Goal: Task Accomplishment & Management: Use online tool/utility

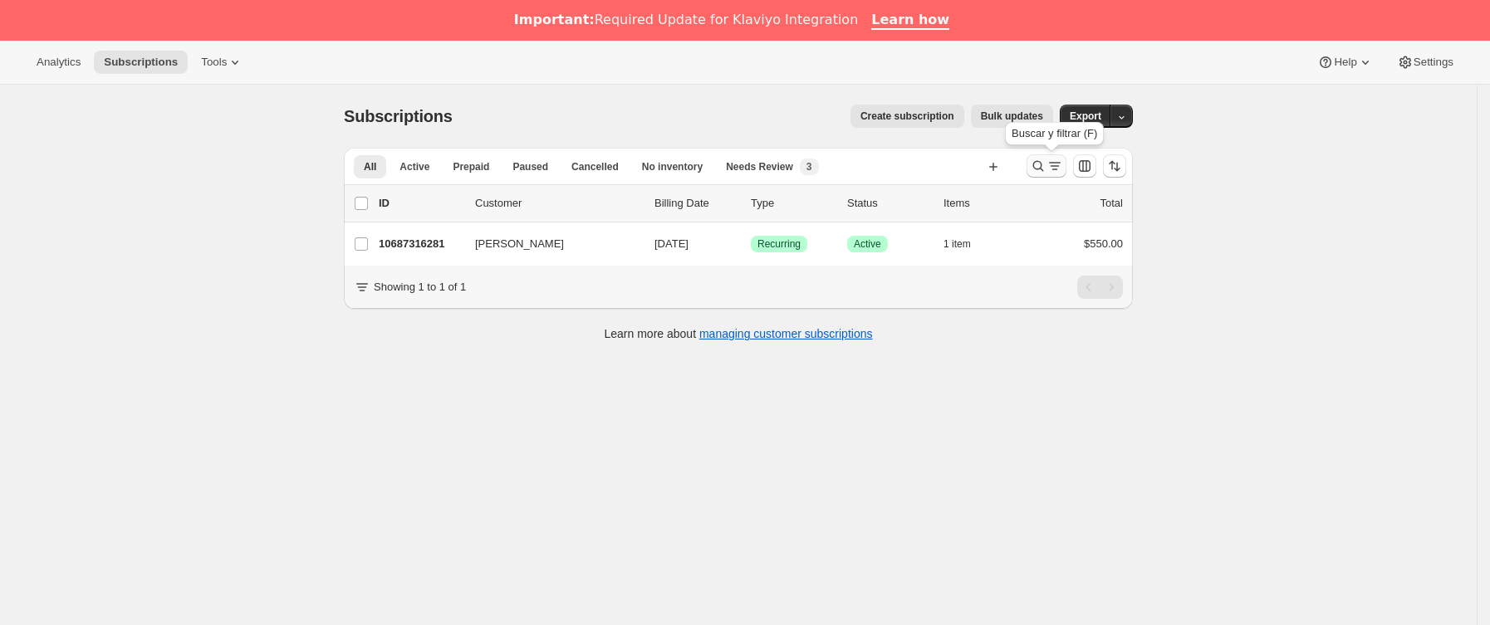
click at [1042, 172] on icon "Buscar y filtrar resultados" at bounding box center [1038, 166] width 17 height 17
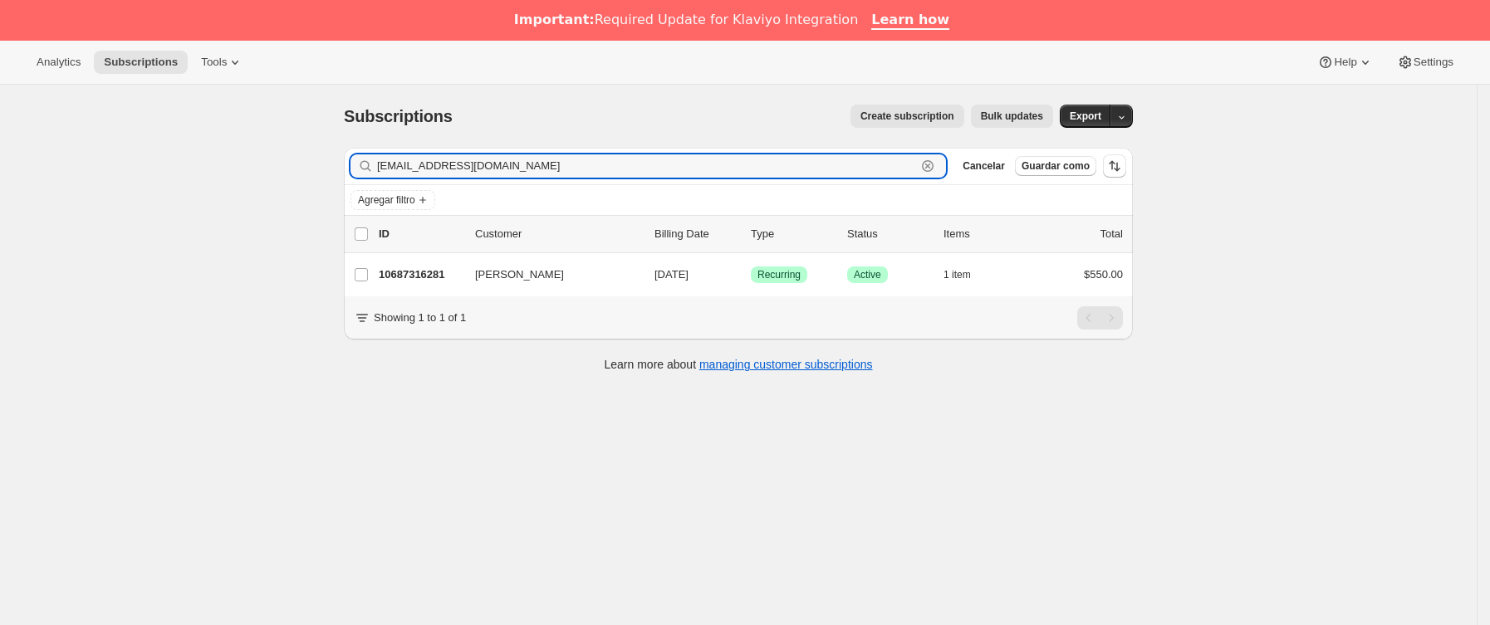
drag, startPoint x: 599, startPoint y: 163, endPoint x: 168, endPoint y: 178, distance: 431.3
click at [85, 168] on div "Subscriptions. Esta página está lista Subscriptions Create subscription Bulk up…" at bounding box center [738, 397] width 1477 height 625
paste input "lorecanudas"
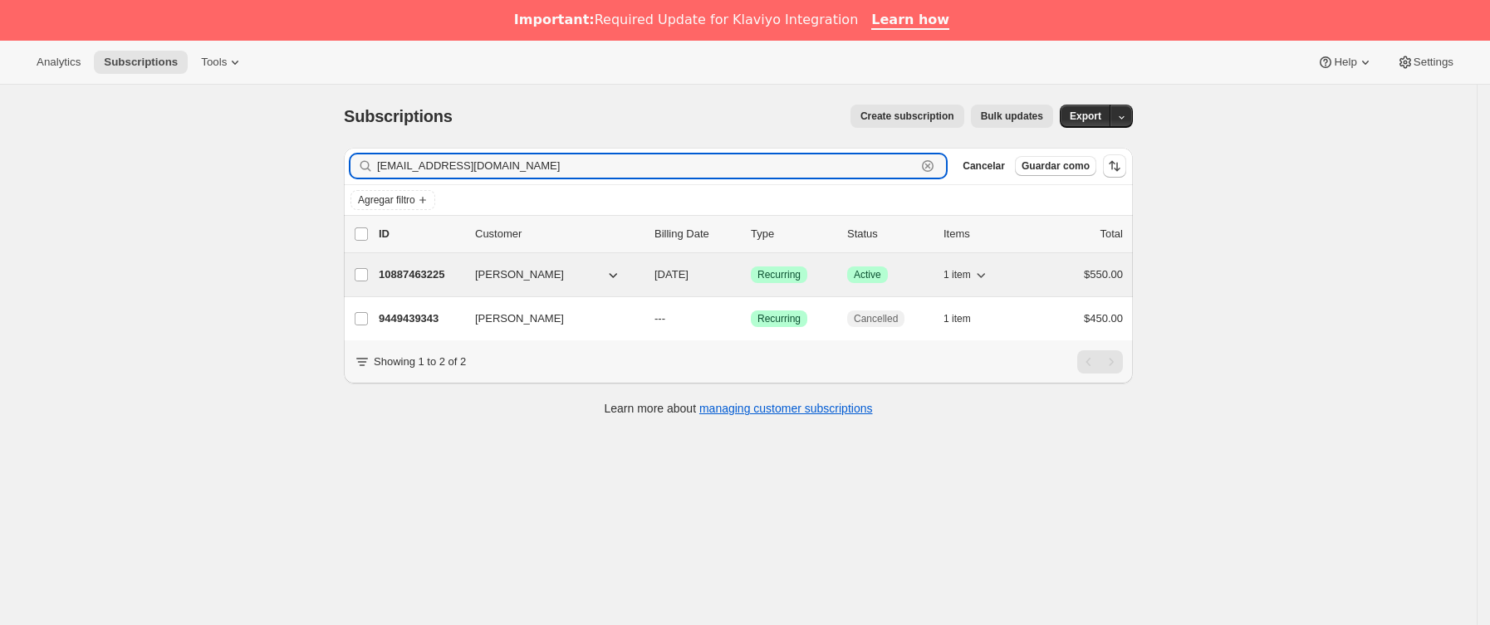
type input "[EMAIL_ADDRESS][DOMAIN_NAME]"
click at [462, 274] on p "10887463225" at bounding box center [420, 275] width 83 height 17
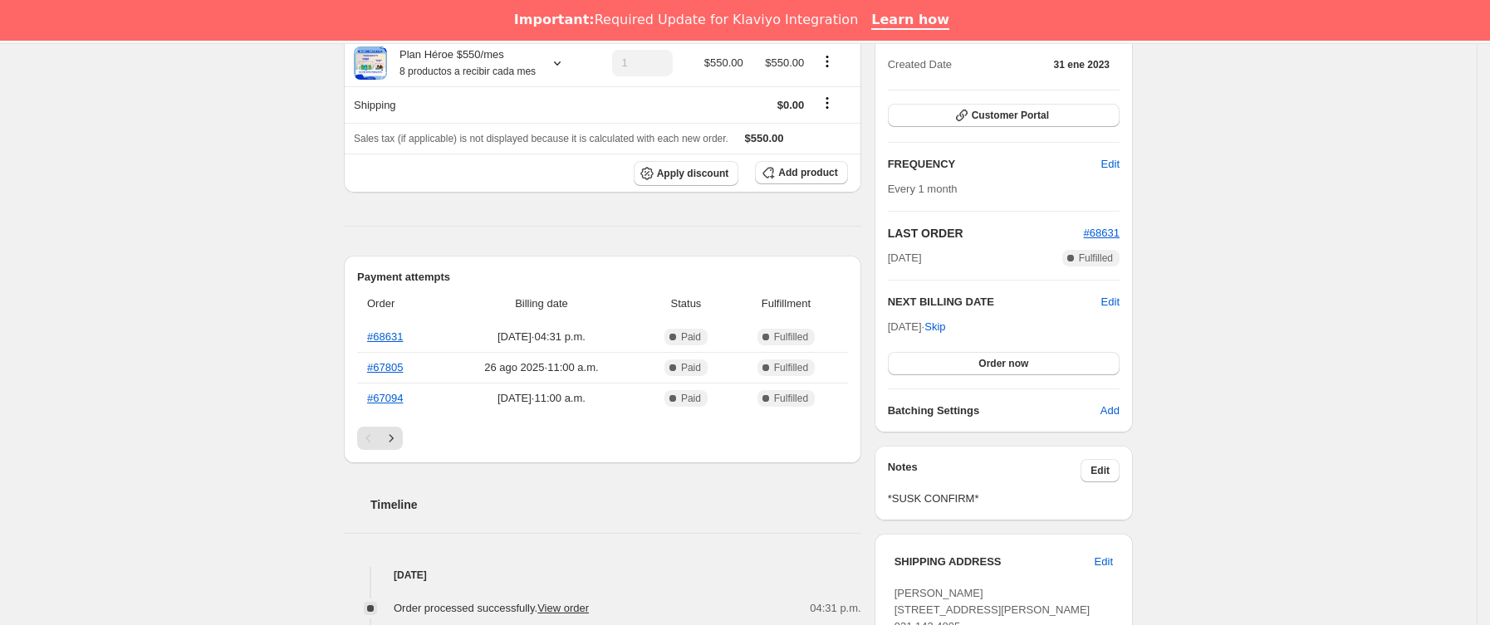
scroll to position [203, 0]
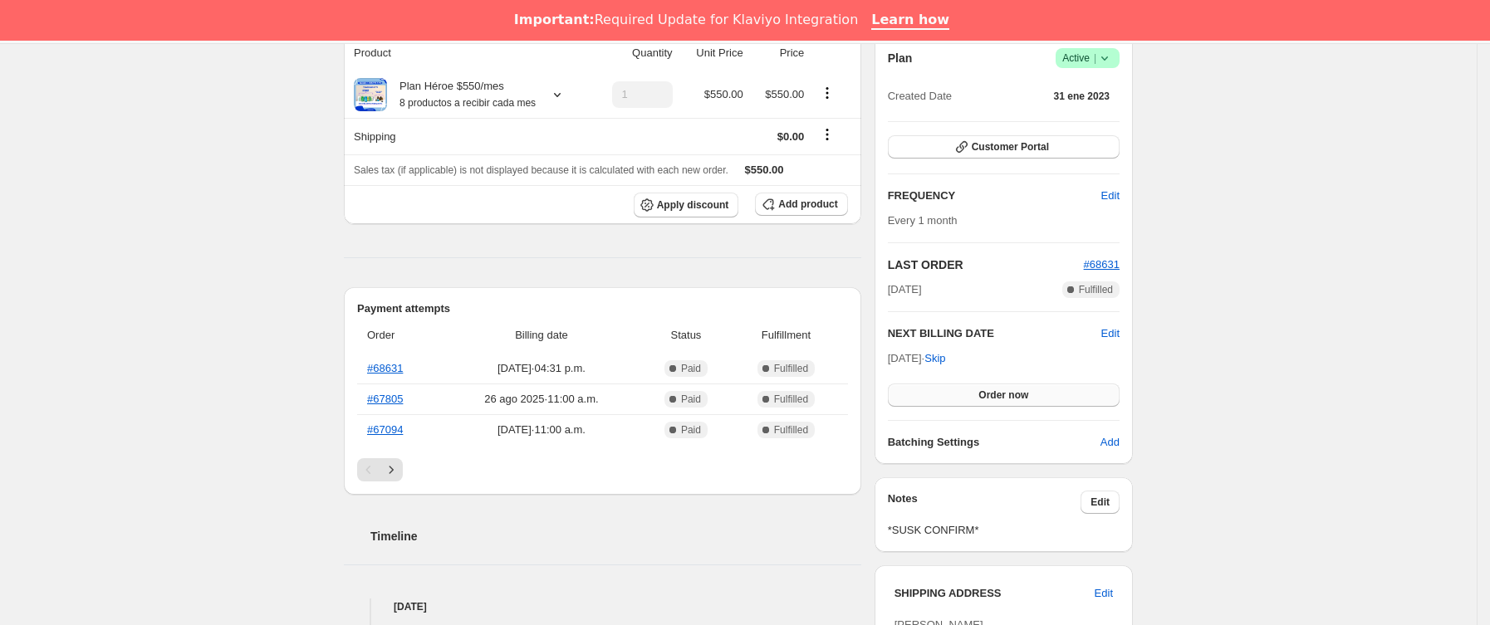
click at [998, 396] on span "Order now" at bounding box center [1003, 395] width 50 height 13
click at [998, 399] on span "Click to confirm" at bounding box center [1004, 395] width 76 height 13
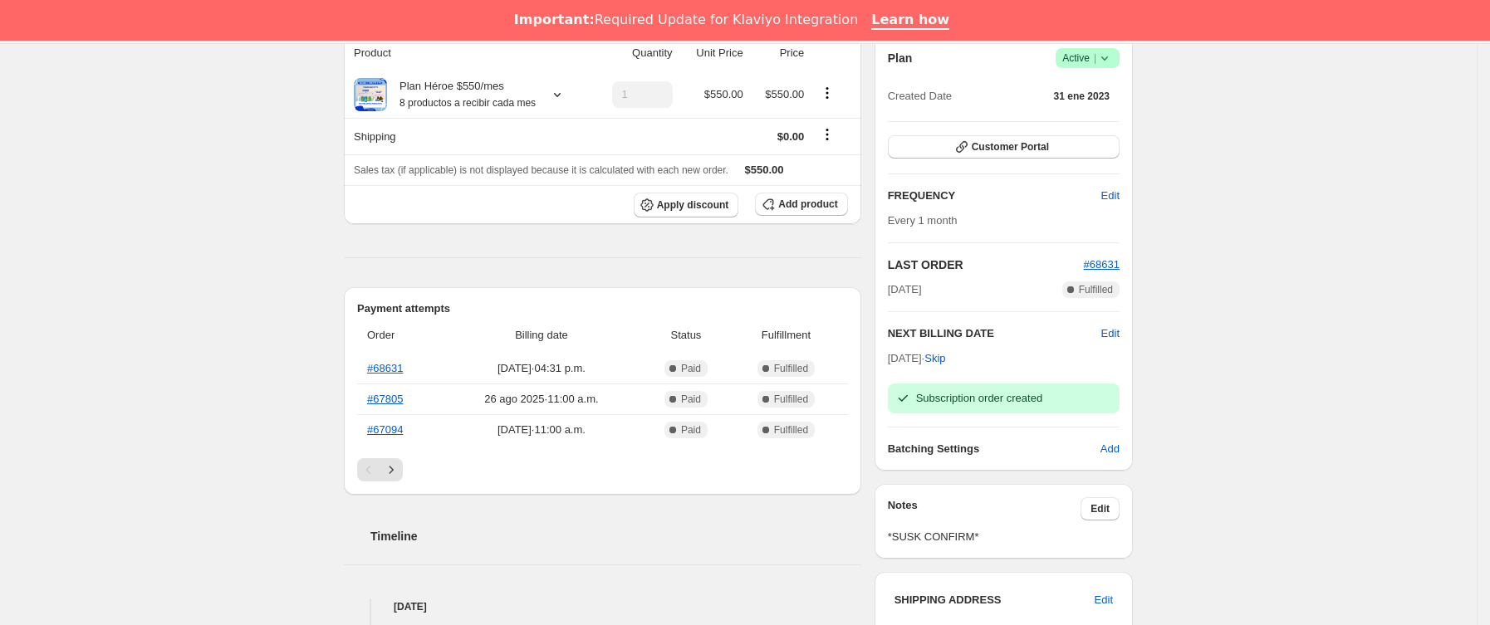
scroll to position [0, 0]
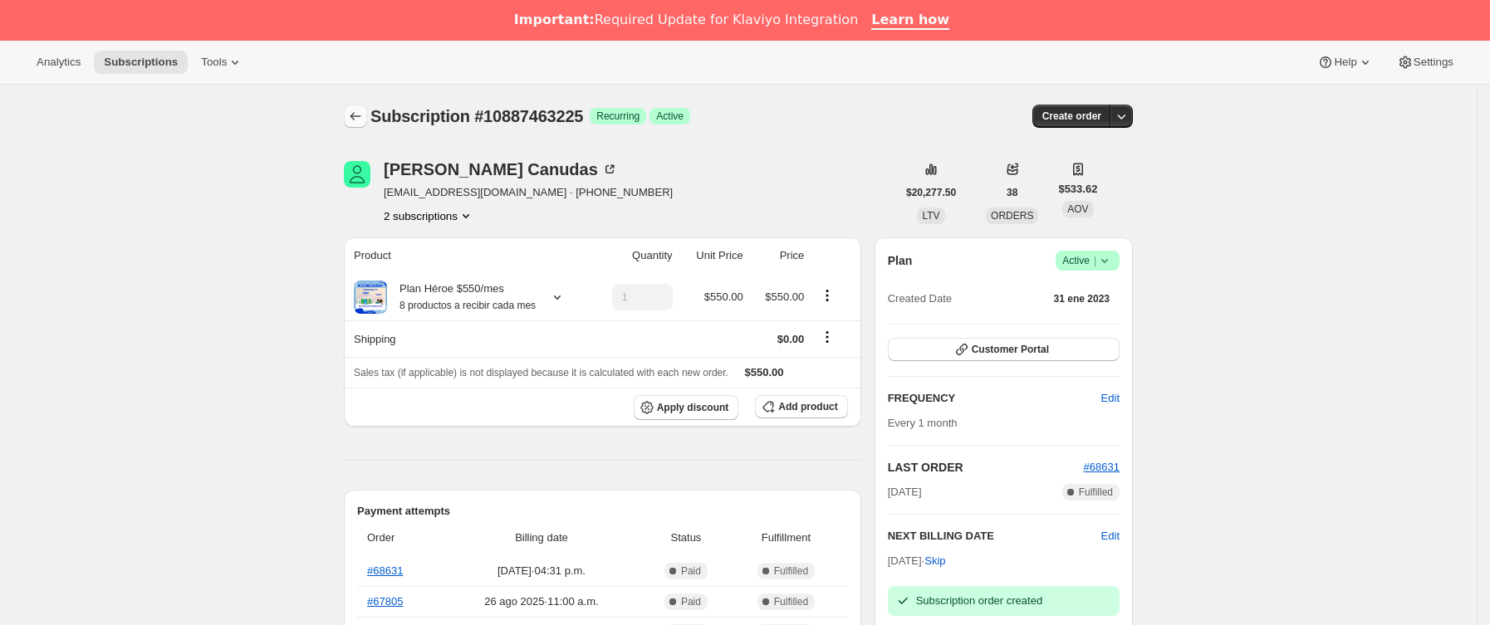
click at [364, 110] on icon "Subscriptions" at bounding box center [355, 116] width 17 height 17
